Goal: Transaction & Acquisition: Purchase product/service

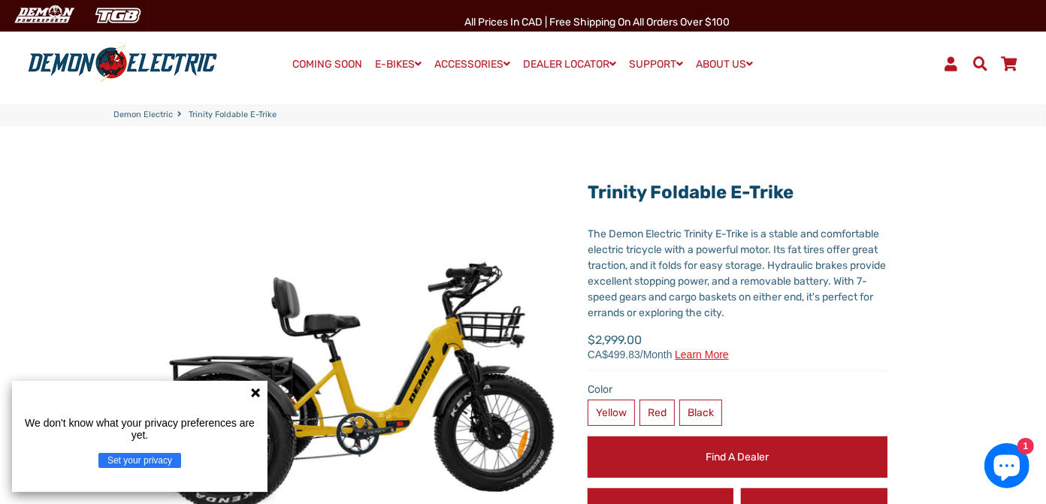
click at [322, 142] on div "Trinity Foldable E-Trike" at bounding box center [523, 406] width 819 height 560
click at [260, 394] on icon at bounding box center [256, 393] width 12 height 12
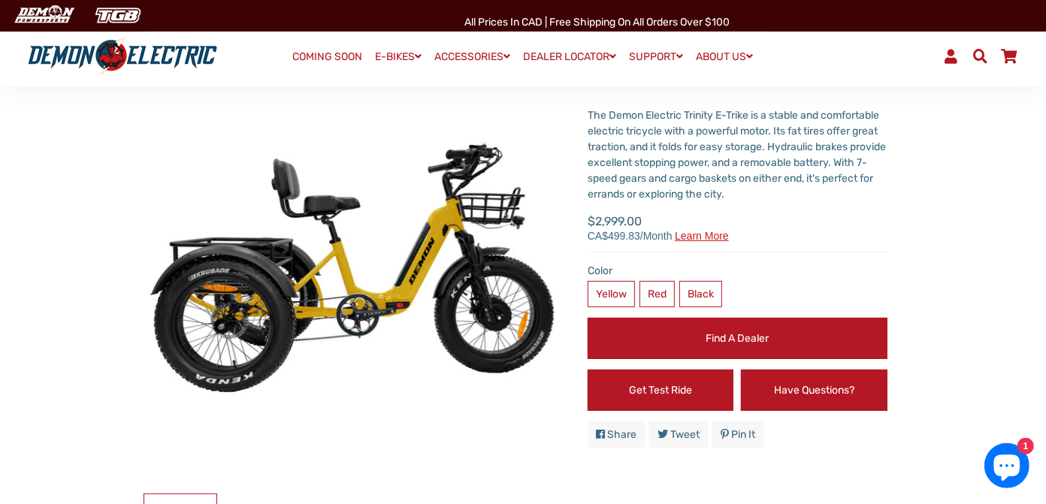
scroll to position [211, 0]
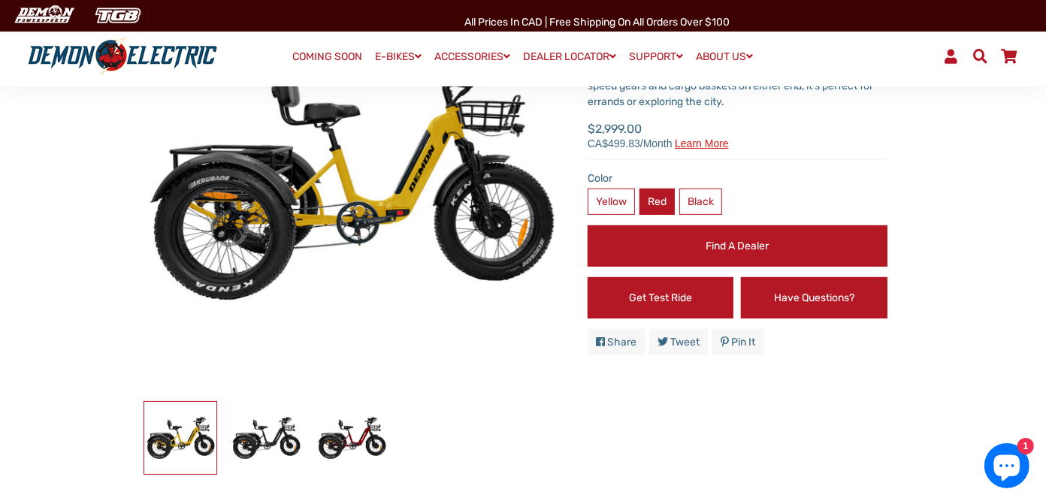
click at [662, 206] on label "Red" at bounding box center [657, 202] width 35 height 26
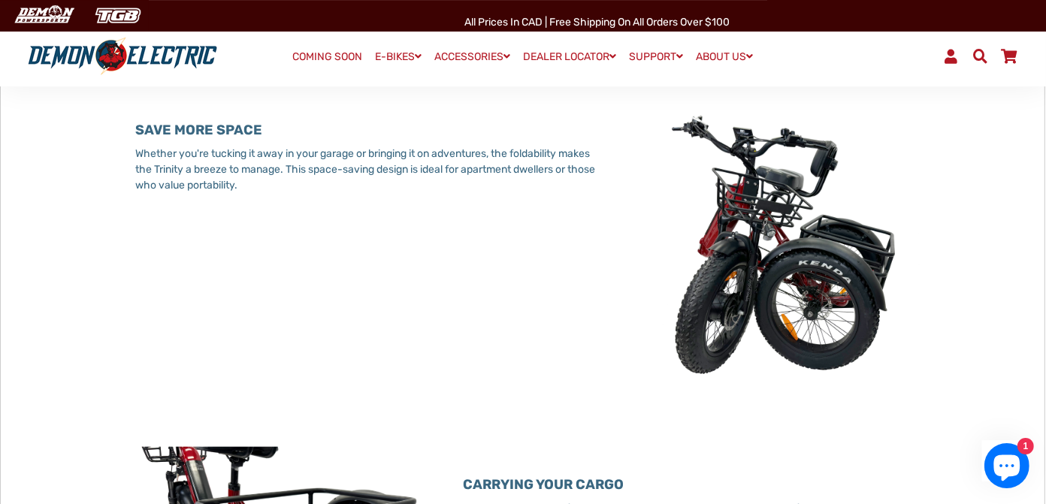
scroll to position [1058, 0]
click at [571, 55] on link "DEALER LOCATOR" at bounding box center [571, 57] width 104 height 22
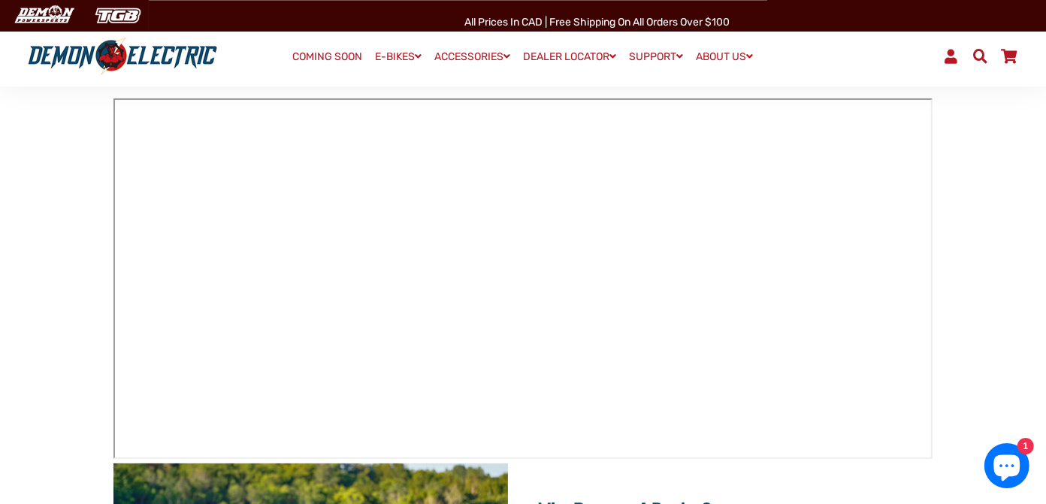
scroll to position [211, 0]
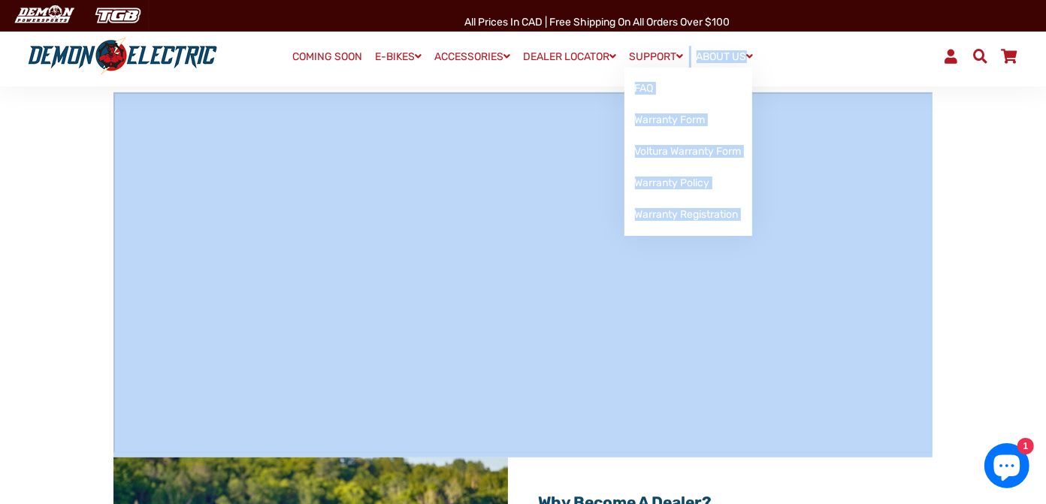
drag, startPoint x: 686, startPoint y: 93, endPoint x: 620, endPoint y: 336, distance: 251.5
